Goal: Book appointment/travel/reservation

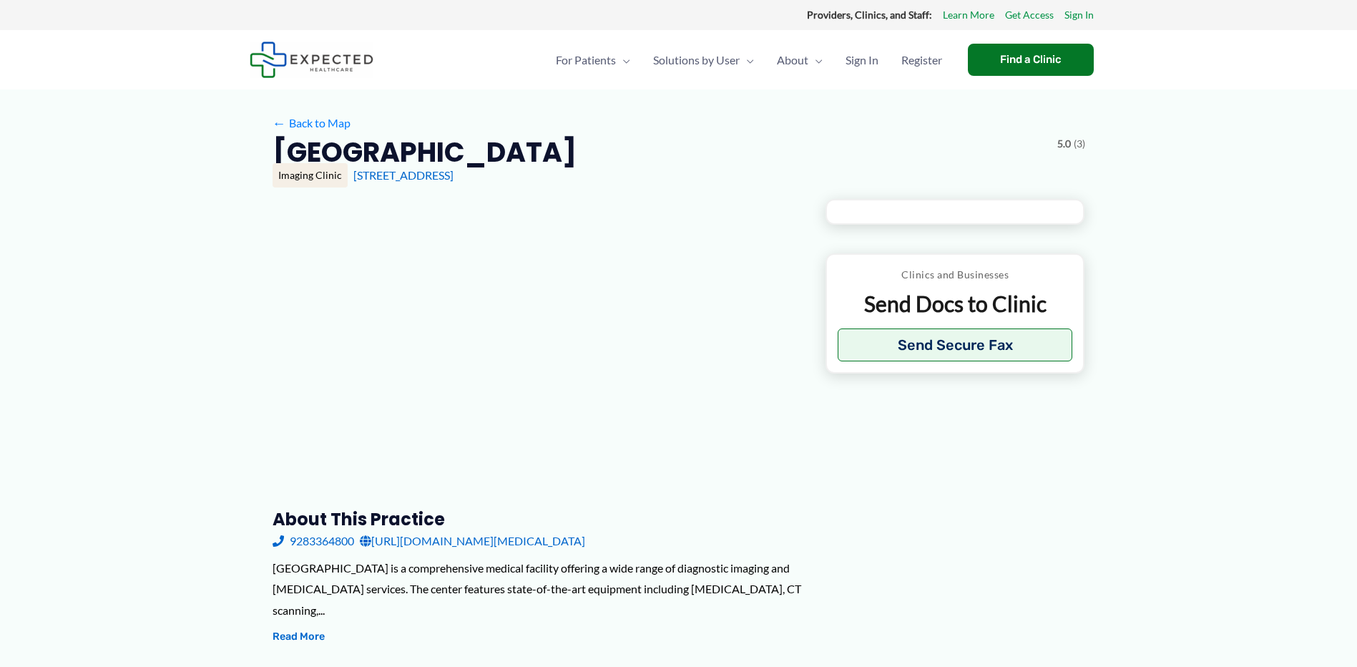
type input "**********"
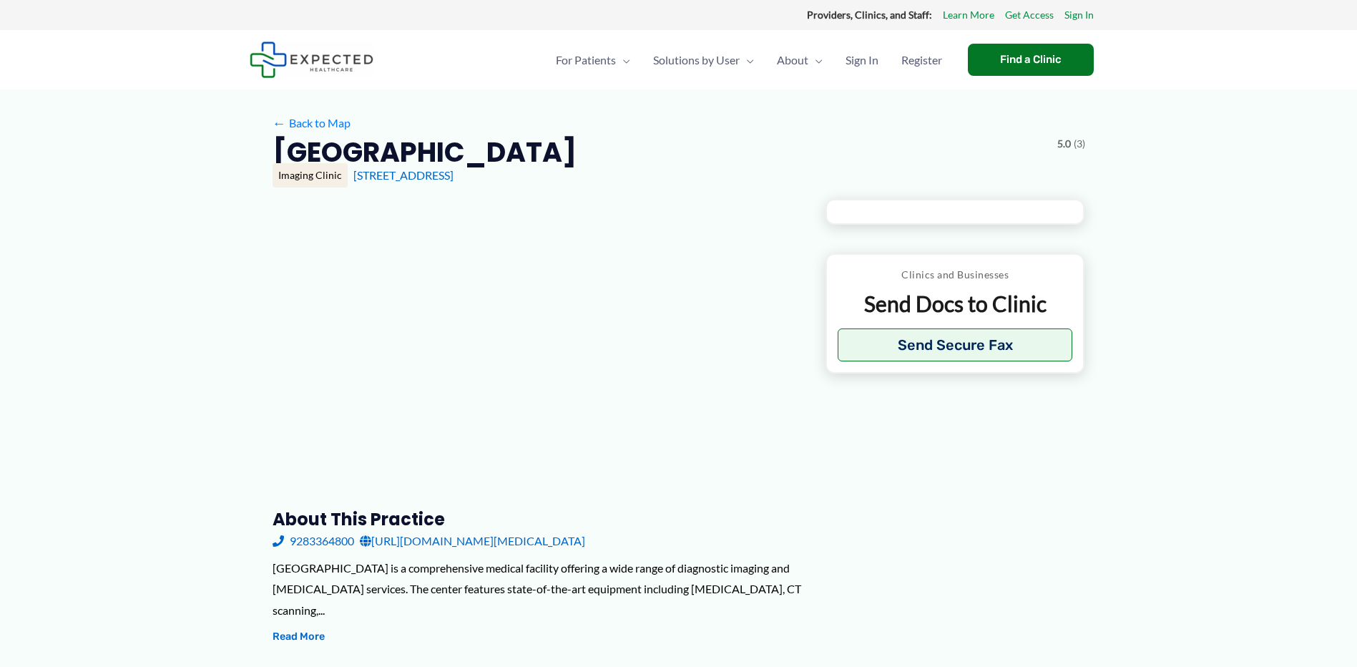
type input "**********"
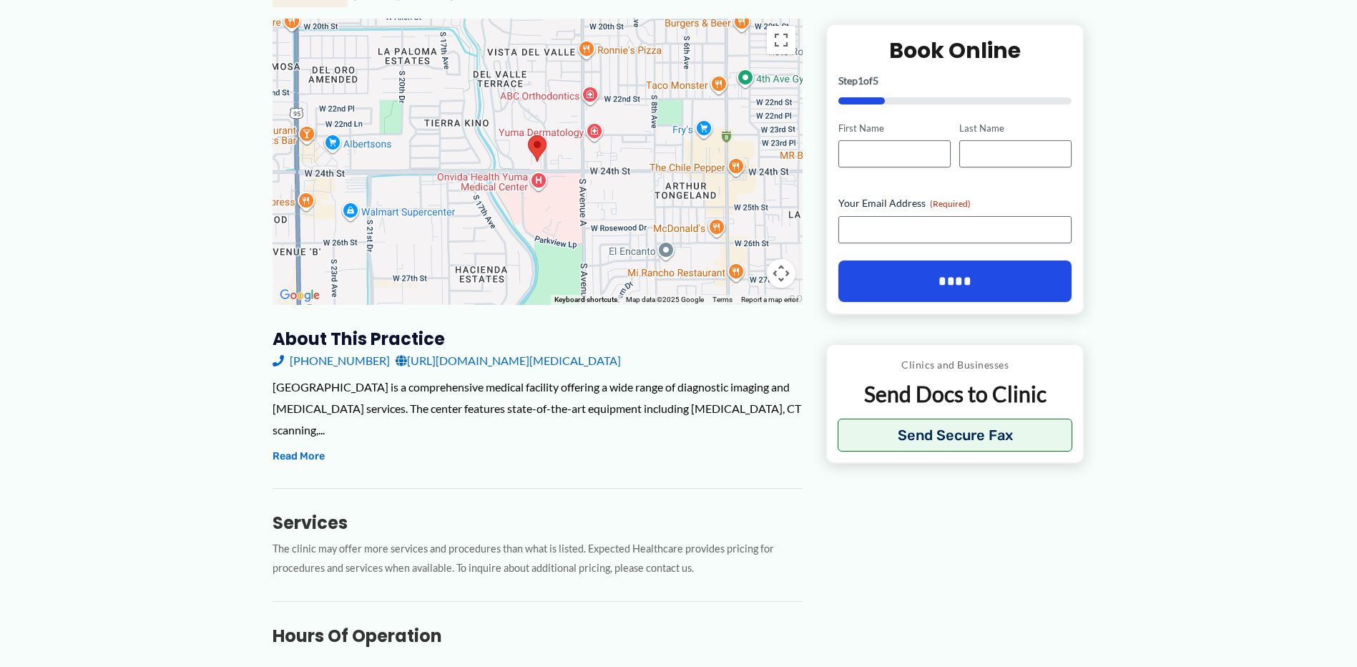
scroll to position [110, 0]
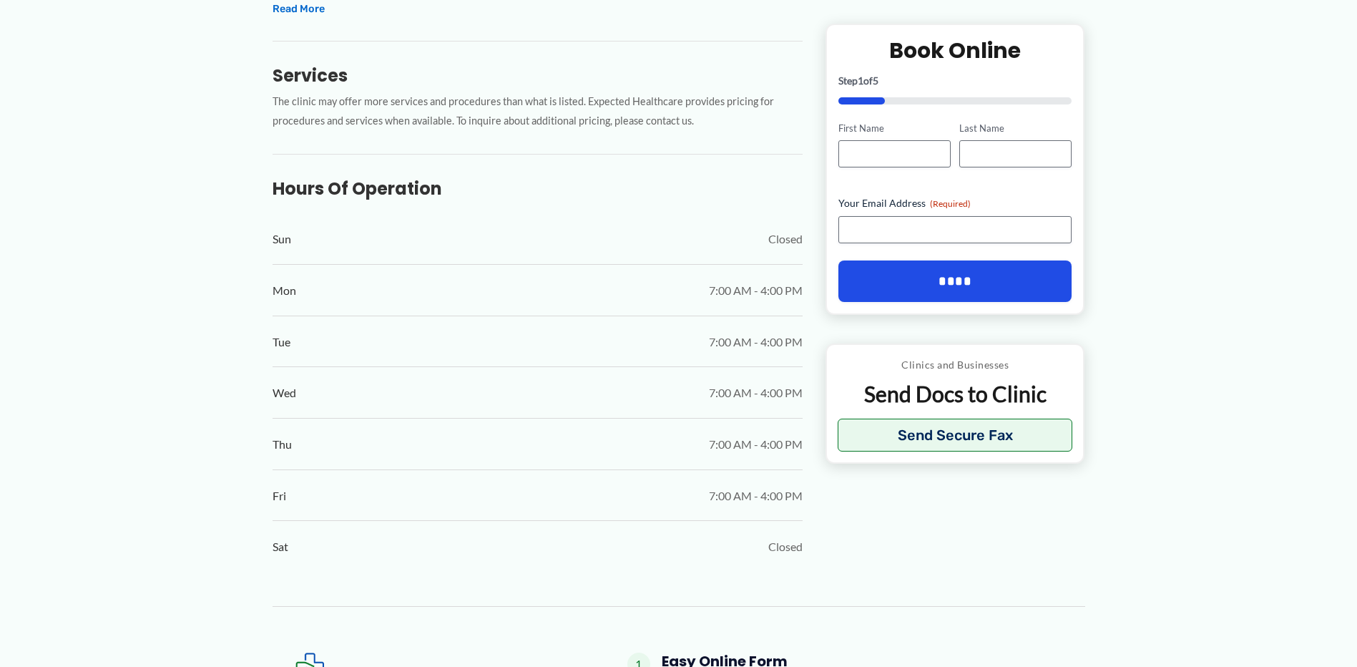
scroll to position [642, 0]
